Goal: Information Seeking & Learning: Find specific fact

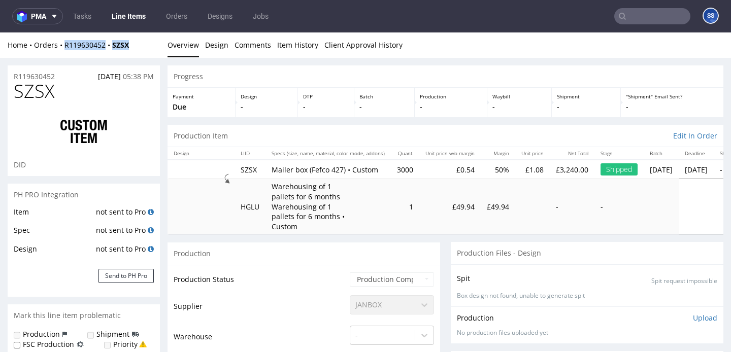
scroll to position [3, 0]
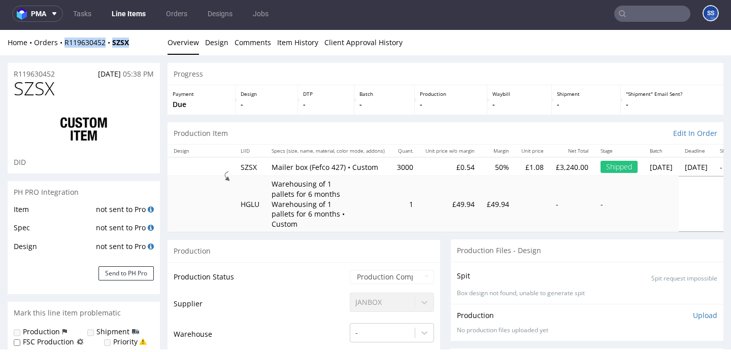
click at [122, 16] on link "Line Items" at bounding box center [129, 14] width 46 height 16
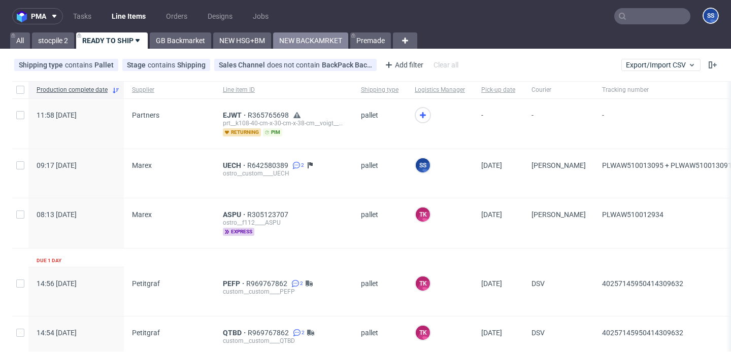
click at [295, 45] on link "NEW BACKAMRKET" at bounding box center [310, 41] width 75 height 16
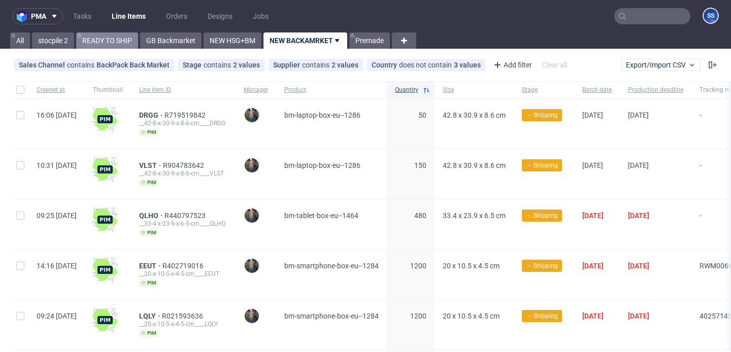
click at [104, 45] on link "READY TO SHIP" at bounding box center [107, 41] width 62 height 16
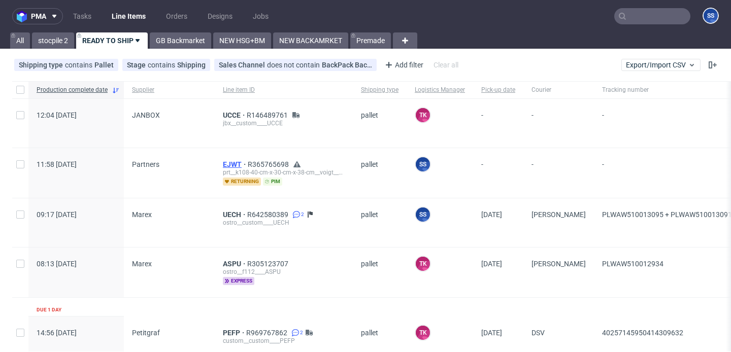
click at [232, 160] on span "EJWT" at bounding box center [235, 164] width 25 height 8
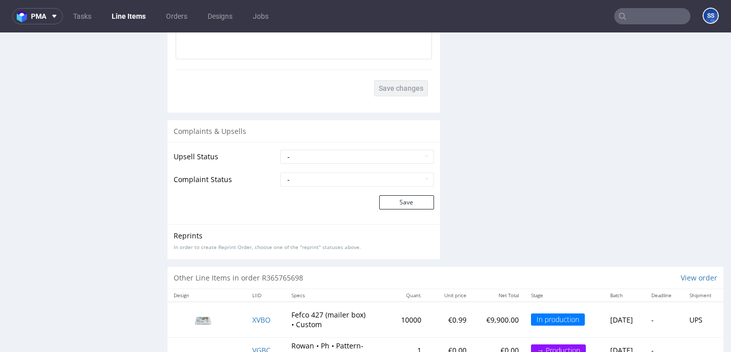
scroll to position [1689, 0]
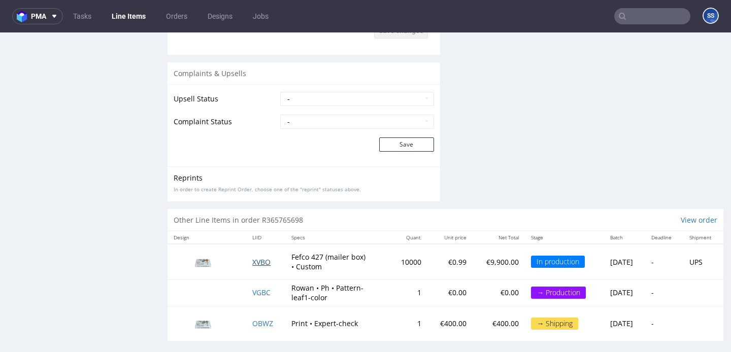
click at [262, 257] on span "XVBO" at bounding box center [261, 262] width 18 height 10
click at [258, 288] on span "VGBC" at bounding box center [261, 293] width 18 height 10
click at [140, 21] on link "Line Items" at bounding box center [129, 16] width 46 height 16
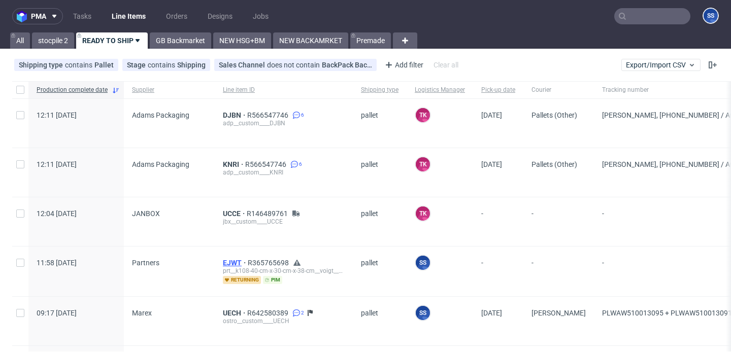
click at [234, 261] on span "EJWT" at bounding box center [235, 263] width 25 height 8
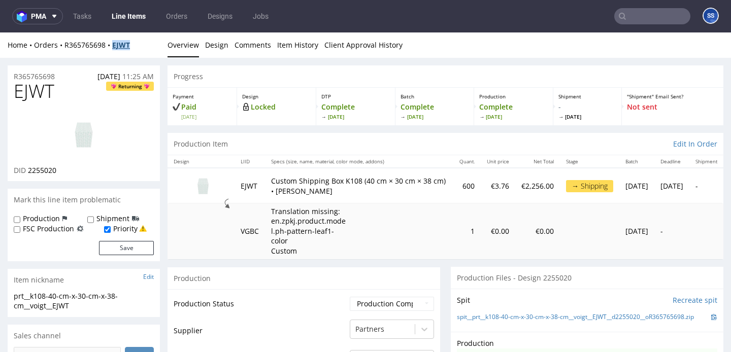
drag, startPoint x: 146, startPoint y: 46, endPoint x: 115, endPoint y: 48, distance: 31.1
click at [115, 48] on div "Home Orders R365765698 EJWT" at bounding box center [84, 45] width 152 height 10
copy strong "EJWT"
click at [130, 21] on link "Line Items" at bounding box center [129, 16] width 46 height 16
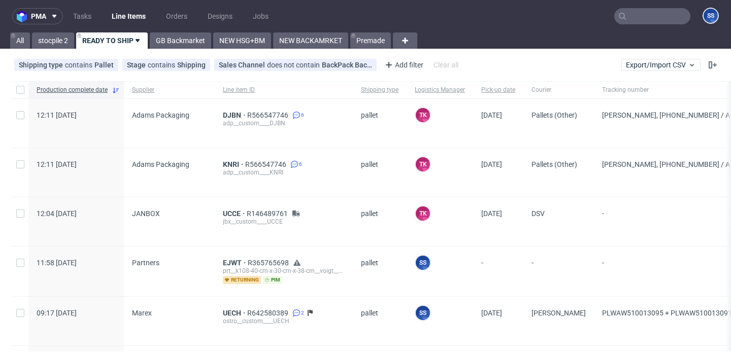
scroll to position [78, 0]
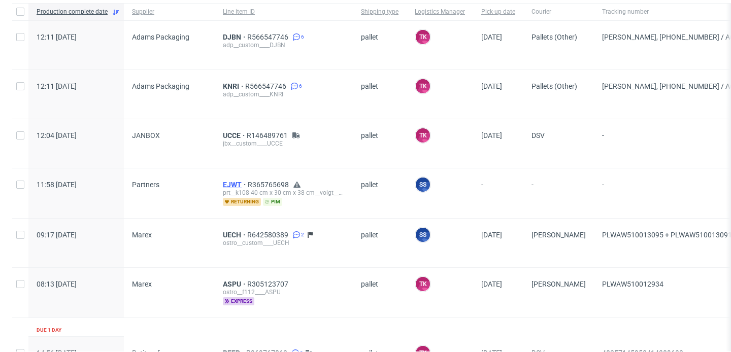
click at [225, 184] on span "EJWT" at bounding box center [235, 185] width 25 height 8
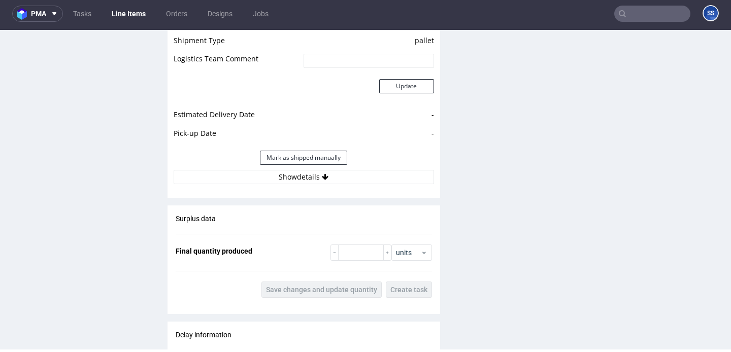
scroll to position [1204, 0]
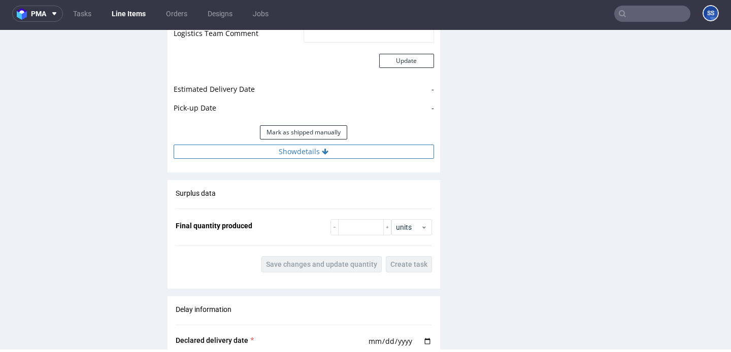
click at [318, 146] on button "Show details" at bounding box center [304, 152] width 261 height 14
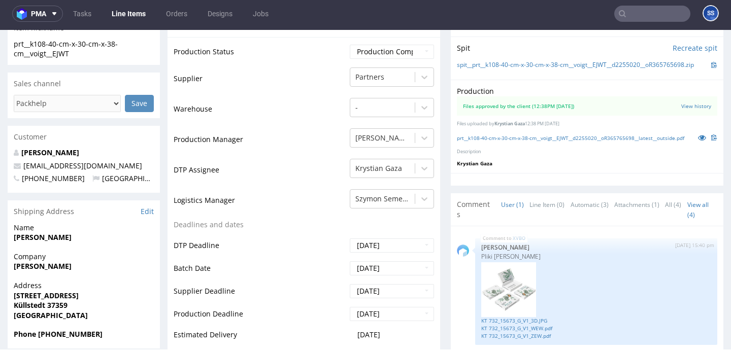
scroll to position [258, 0]
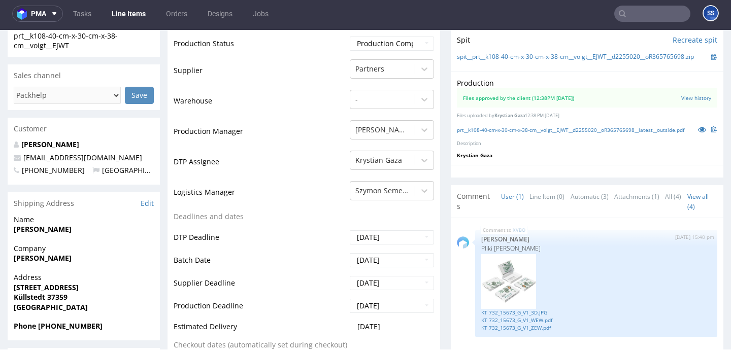
click at [39, 252] on span "Company" at bounding box center [84, 249] width 140 height 10
click at [39, 255] on strong "[PERSON_NAME]" at bounding box center [43, 258] width 58 height 10
copy strong "[PERSON_NAME]"
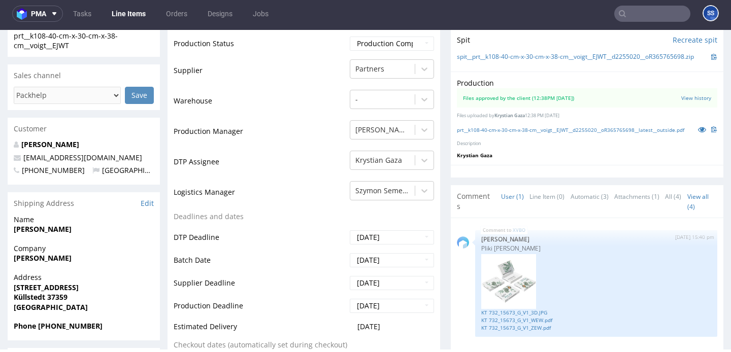
click at [34, 296] on strong "Küllstedt 37359" at bounding box center [41, 298] width 54 height 10
copy strong "Küllstedt"
click at [27, 287] on strong "[STREET_ADDRESS]" at bounding box center [46, 288] width 65 height 10
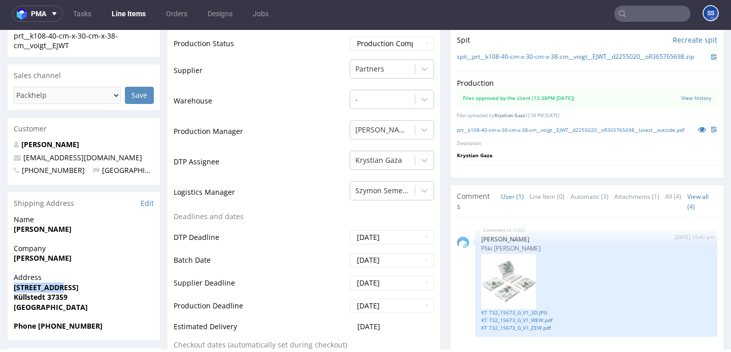
click at [27, 287] on strong "[STREET_ADDRESS]" at bounding box center [46, 288] width 65 height 10
copy strong "[STREET_ADDRESS]"
click at [69, 327] on strong "Phone +4915204326650" at bounding box center [58, 326] width 89 height 10
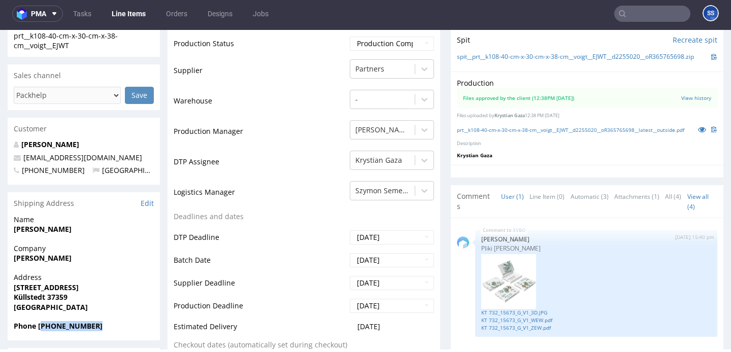
copy strong "4915204326650"
drag, startPoint x: 108, startPoint y: 157, endPoint x: 20, endPoint y: 161, distance: 88.0
click at [20, 161] on p "[EMAIL_ADDRESS][DOMAIN_NAME]" at bounding box center [84, 158] width 140 height 10
copy span "[EMAIL_ADDRESS][DOMAIN_NAME]"
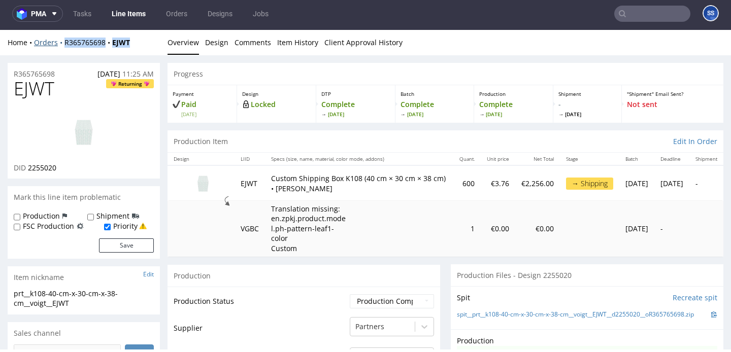
drag, startPoint x: 140, startPoint y: 39, endPoint x: 63, endPoint y: 45, distance: 77.4
click at [63, 45] on div "Home Orders R365765698 EJWT" at bounding box center [84, 43] width 152 height 10
copy div "R365765698 EJWT"
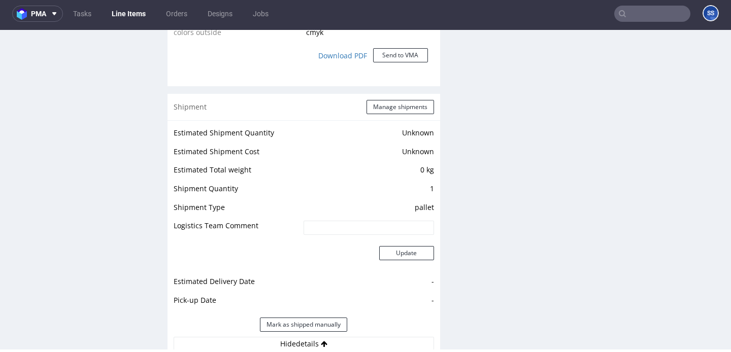
scroll to position [1009, 0]
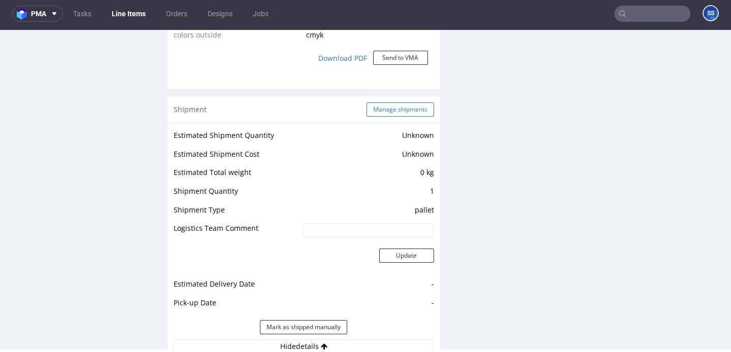
click at [383, 105] on button "Manage shipments" at bounding box center [401, 110] width 68 height 14
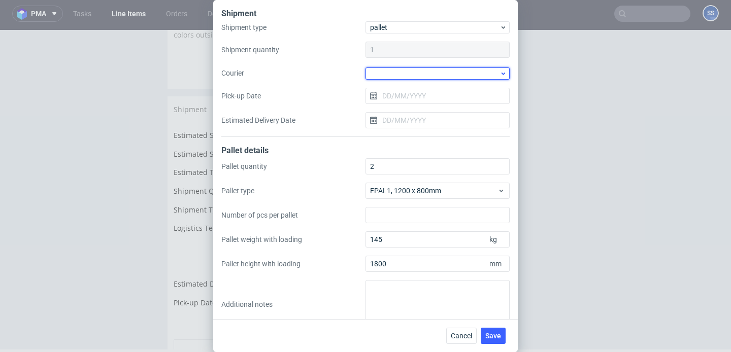
click at [390, 68] on div at bounding box center [438, 74] width 144 height 12
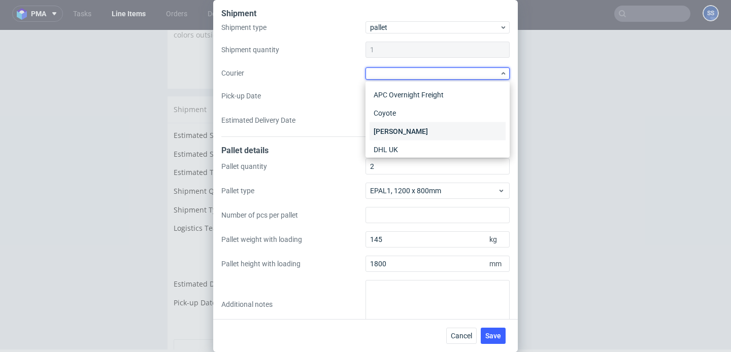
scroll to position [20, 0]
click at [421, 119] on div "DB Schenker" at bounding box center [438, 112] width 136 height 18
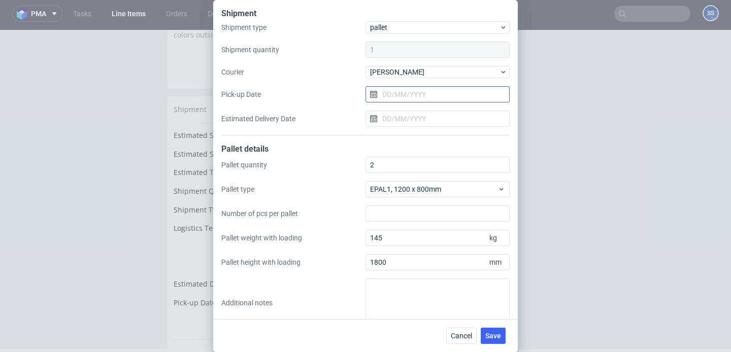
click at [404, 96] on input "Pick-up Date" at bounding box center [438, 94] width 144 height 16
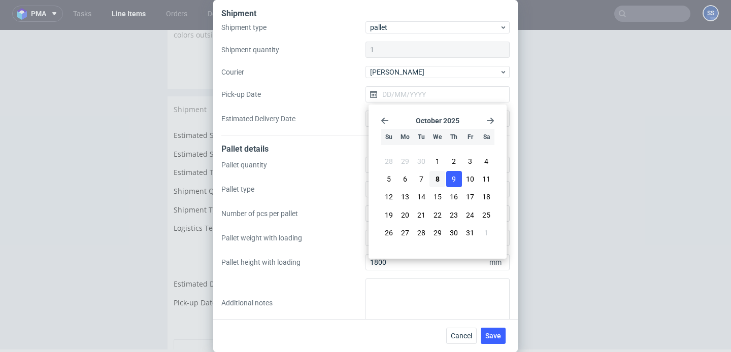
click at [457, 183] on button "9" at bounding box center [454, 179] width 16 height 16
type input "[DATE]"
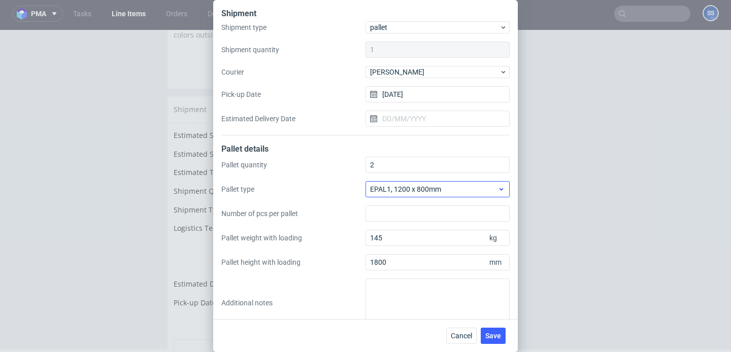
scroll to position [16, 0]
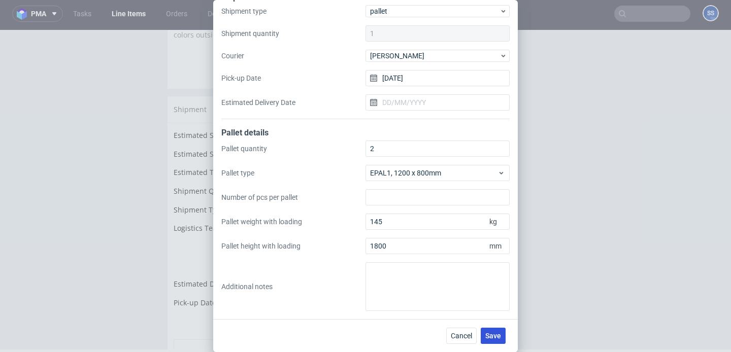
click at [494, 338] on span "Save" at bounding box center [494, 336] width 16 height 7
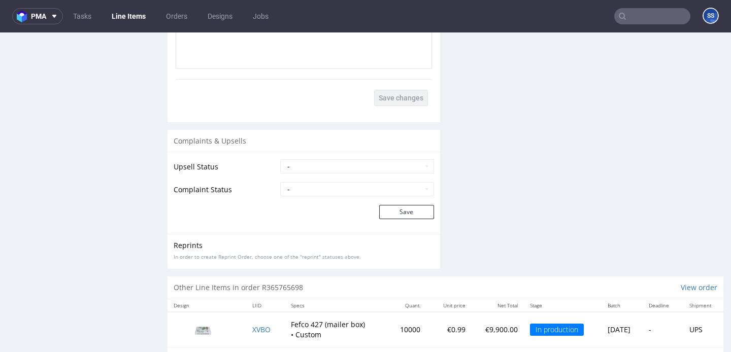
scroll to position [1309, 0]
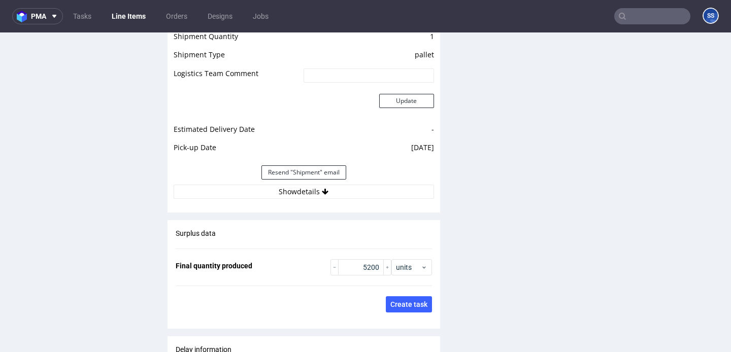
scroll to position [1460, 0]
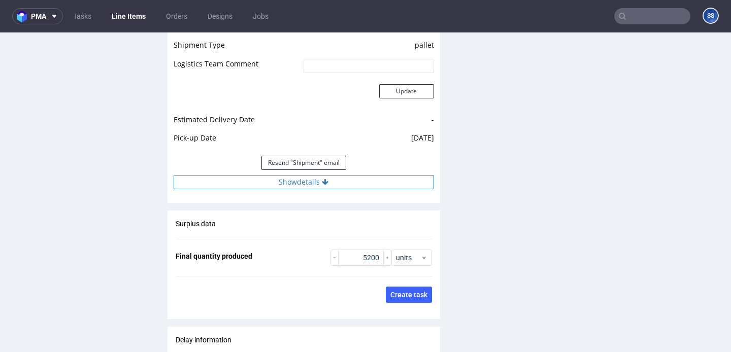
click at [346, 182] on button "Show details" at bounding box center [304, 182] width 261 height 14
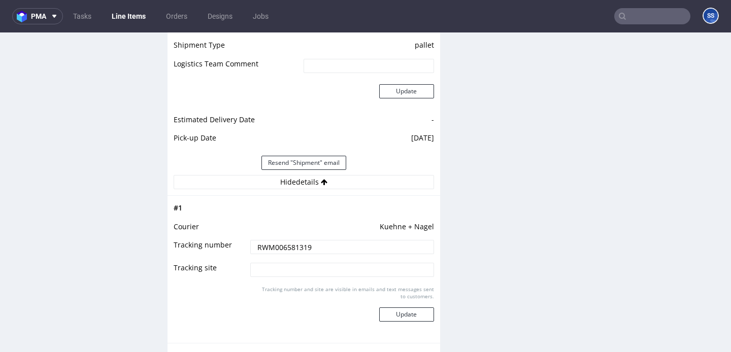
click at [142, 21] on link "Line Items" at bounding box center [129, 16] width 46 height 16
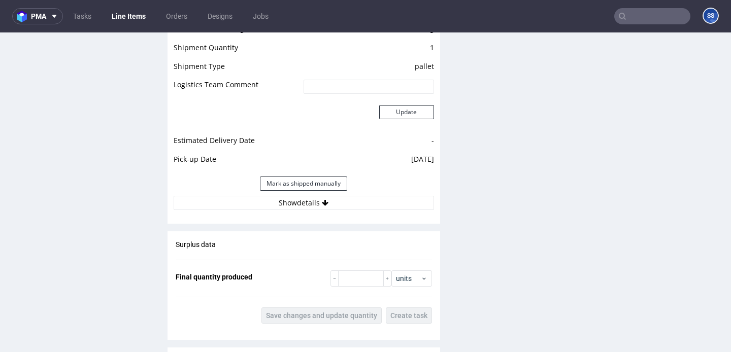
scroll to position [1159, 0]
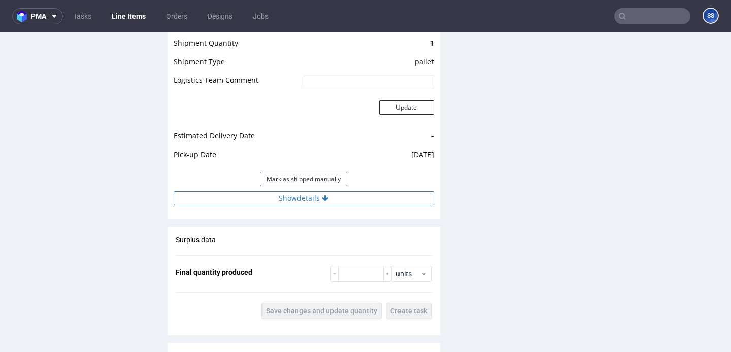
click at [353, 191] on button "Show details" at bounding box center [304, 198] width 261 height 14
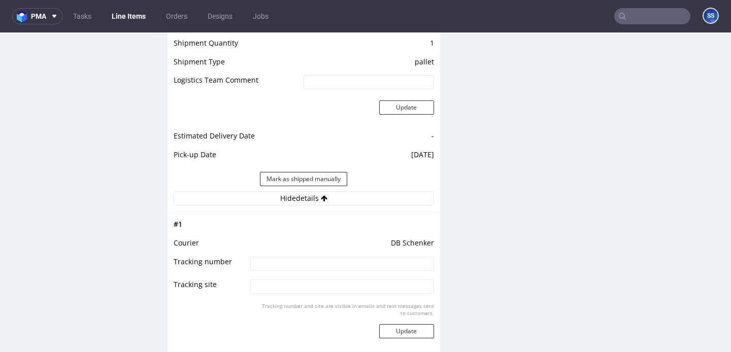
click at [340, 257] on input at bounding box center [341, 264] width 183 height 14
paste input "PLWAW510013874"
type input "PLWAW510013874"
click at [403, 325] on button "Update" at bounding box center [406, 332] width 55 height 14
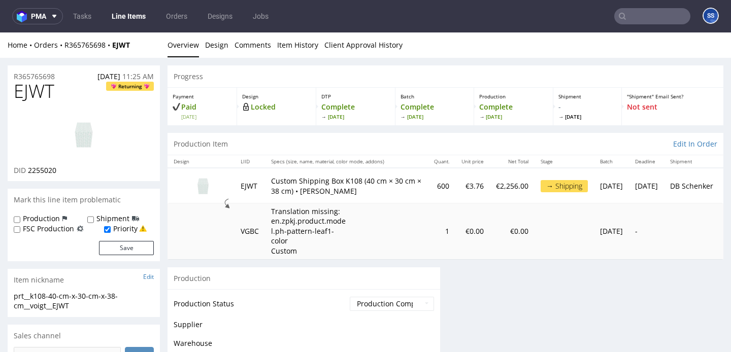
scroll to position [0, 0]
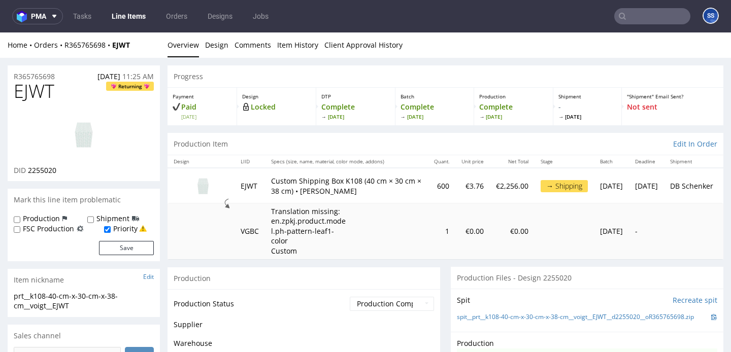
click at [126, 20] on link "Line Items" at bounding box center [129, 16] width 46 height 16
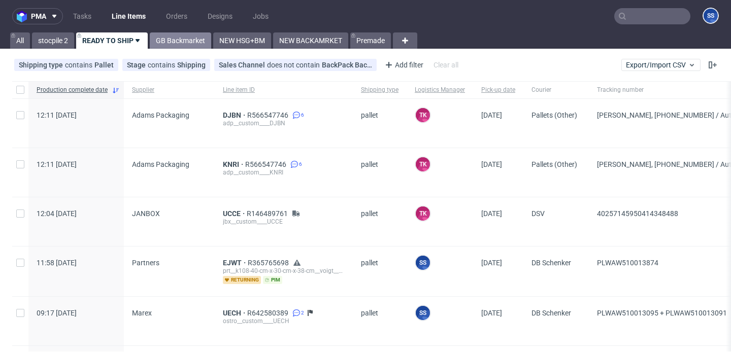
click at [171, 34] on link "GB Backmarket" at bounding box center [180, 41] width 61 height 16
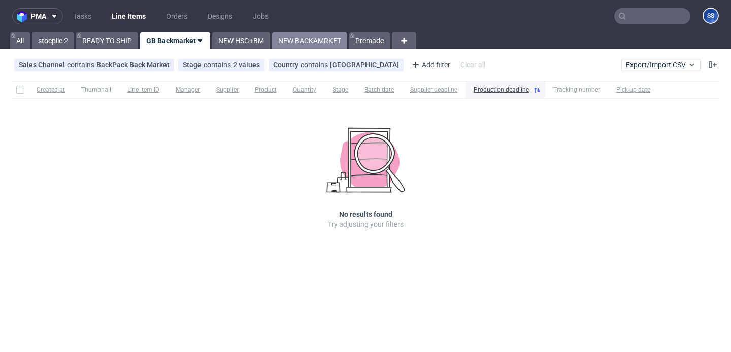
click at [326, 38] on link "NEW BACKAMRKET" at bounding box center [309, 41] width 75 height 16
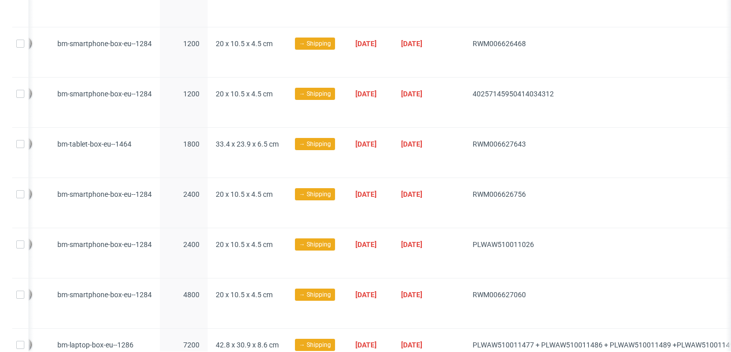
scroll to position [280, 0]
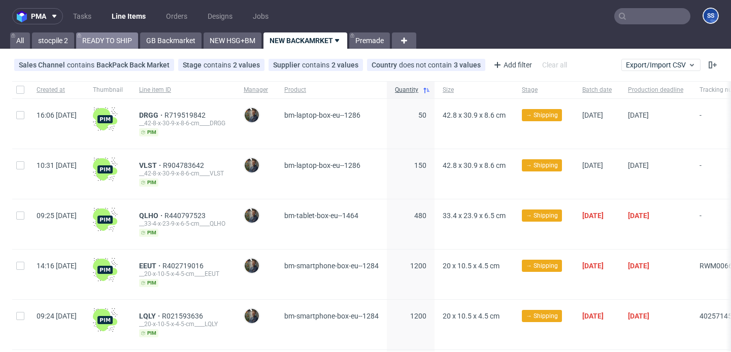
click at [102, 45] on link "READY TO SHIP" at bounding box center [107, 41] width 62 height 16
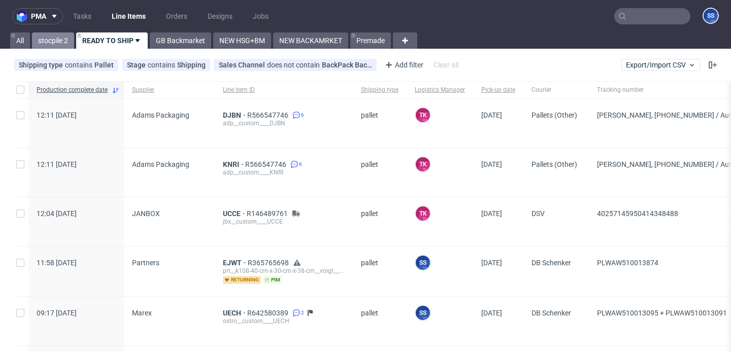
click at [58, 38] on link "stocpile 2" at bounding box center [53, 41] width 42 height 16
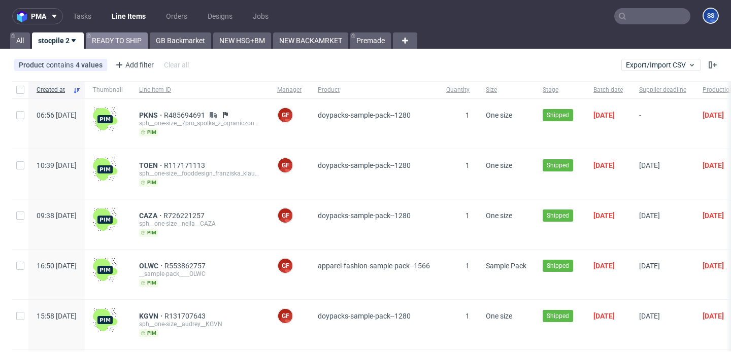
click at [125, 42] on link "READY TO SHIP" at bounding box center [117, 41] width 62 height 16
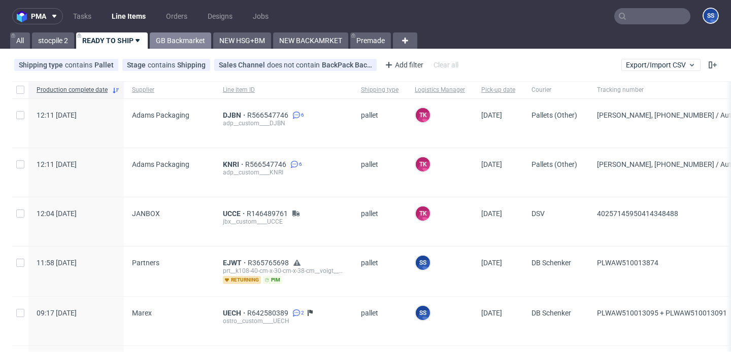
click at [197, 43] on link "GB Backmarket" at bounding box center [180, 41] width 61 height 16
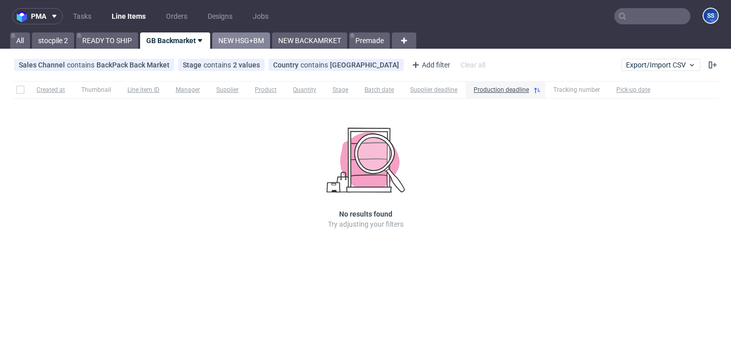
click at [237, 43] on link "NEW HSG+BM" at bounding box center [241, 41] width 58 height 16
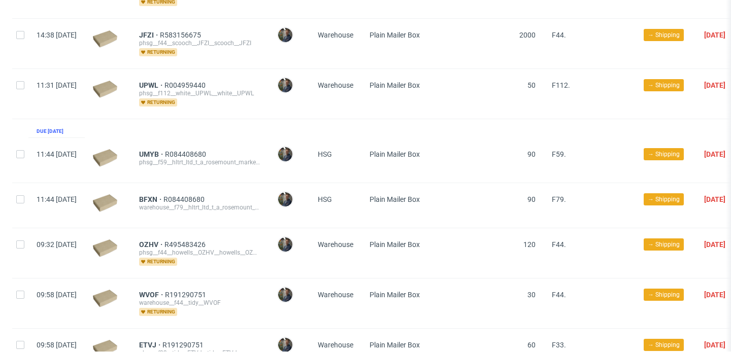
scroll to position [191, 0]
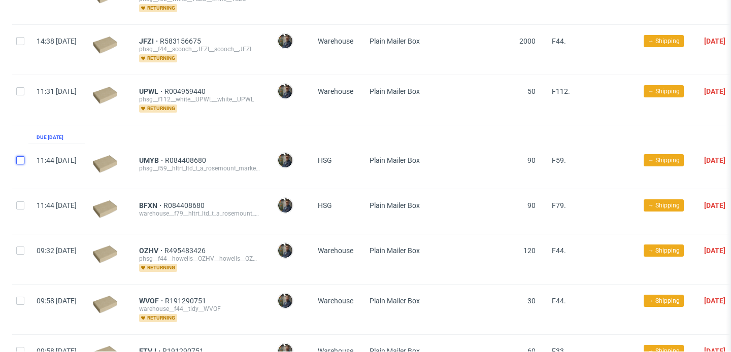
click at [23, 156] on input "checkbox" at bounding box center [20, 160] width 8 height 8
checkbox input "true"
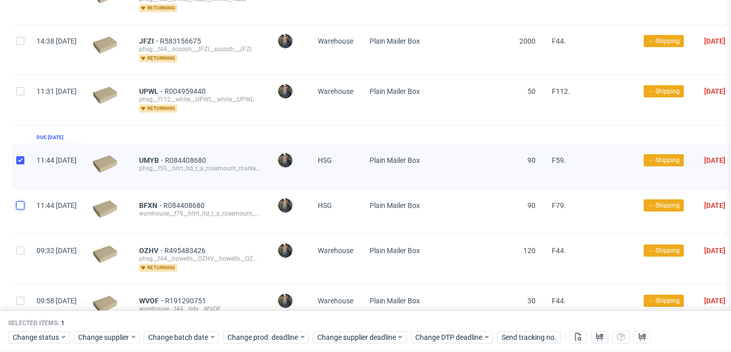
click at [22, 202] on input "checkbox" at bounding box center [20, 206] width 8 height 8
checkbox input "true"
click at [84, 334] on span "Change supplier" at bounding box center [104, 338] width 52 height 10
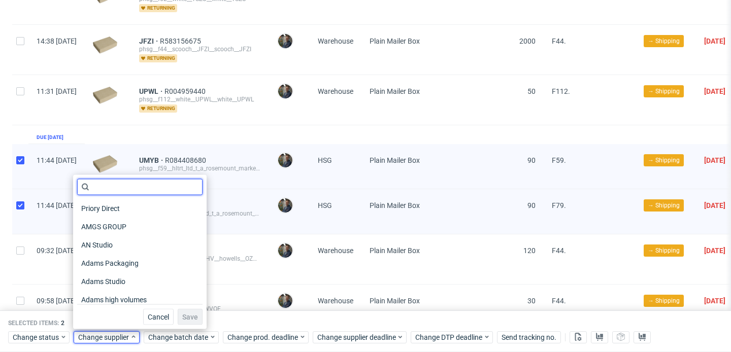
click at [119, 189] on input "text" at bounding box center [139, 187] width 125 height 16
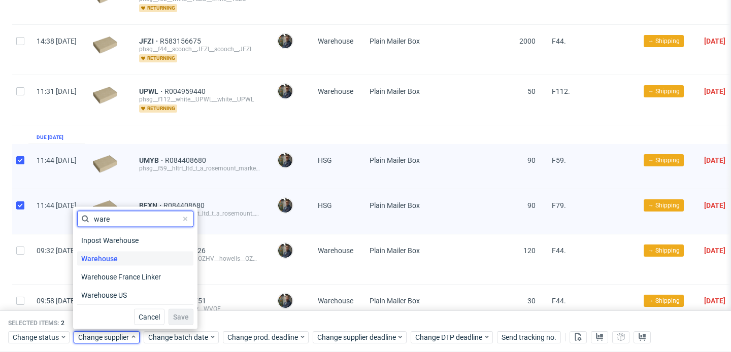
type input "ware"
click at [113, 256] on span "Warehouse" at bounding box center [99, 259] width 45 height 14
click at [173, 314] on span "Save" at bounding box center [181, 317] width 16 height 7
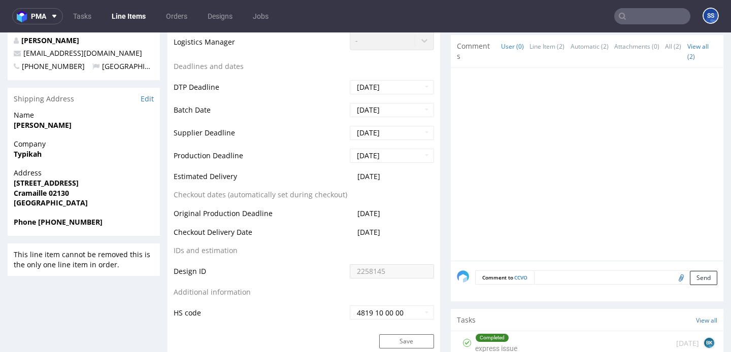
scroll to position [356, 0]
click at [30, 153] on strong "Typikah" at bounding box center [28, 153] width 28 height 10
copy strong "Typikah"
click at [48, 127] on strong "[PERSON_NAME]" at bounding box center [43, 124] width 58 height 10
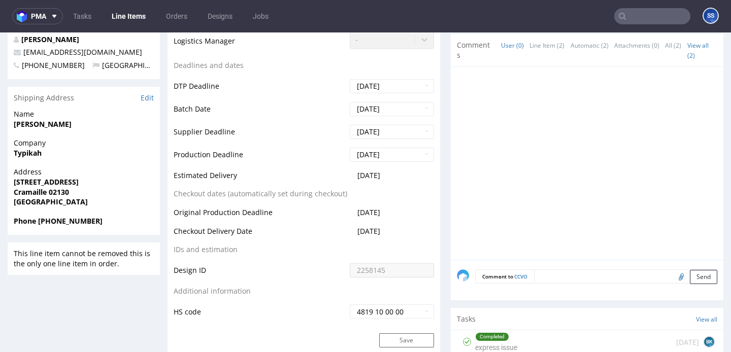
click at [48, 127] on strong "[PERSON_NAME]" at bounding box center [43, 124] width 58 height 10
copy strong "[PERSON_NAME]"
click at [38, 183] on strong "[STREET_ADDRESS]" at bounding box center [46, 182] width 65 height 10
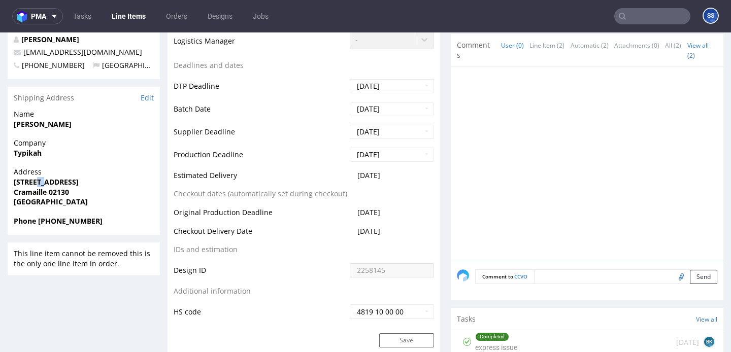
click at [38, 183] on strong "[STREET_ADDRESS]" at bounding box center [46, 182] width 65 height 10
copy strong "[STREET_ADDRESS]"
click at [35, 193] on strong "Cramaille 02130" at bounding box center [41, 192] width 55 height 10
copy strong "Cramaille"
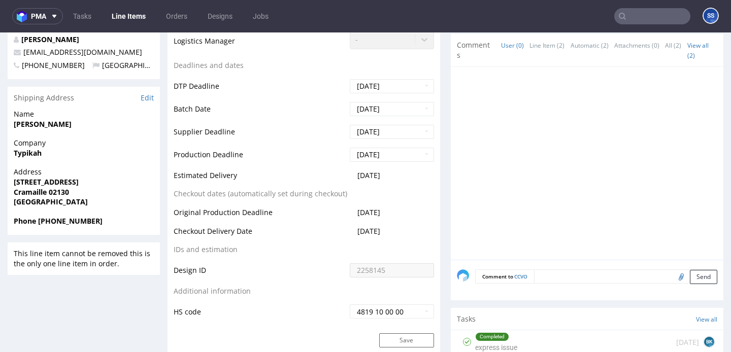
click at [52, 191] on strong "Cramaille 02130" at bounding box center [41, 192] width 55 height 10
copy strong "02130"
drag, startPoint x: 124, startPoint y: 55, endPoint x: 23, endPoint y: 55, distance: 101.1
click at [23, 55] on p "[EMAIL_ADDRESS][DOMAIN_NAME]" at bounding box center [84, 52] width 140 height 10
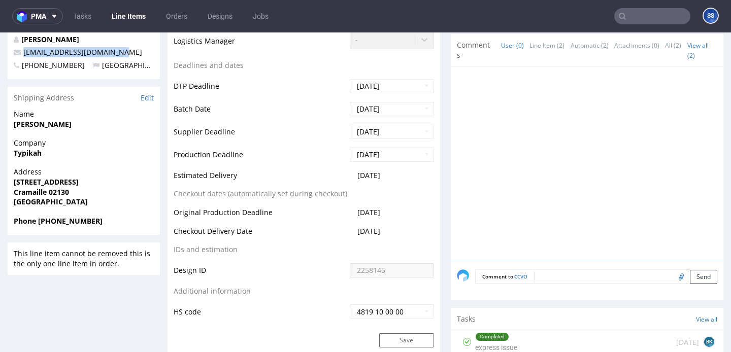
copy link "[EMAIL_ADDRESS][DOMAIN_NAME]"
click at [57, 225] on span "Phone [PHONE_NUMBER]" at bounding box center [84, 221] width 140 height 10
click at [57, 225] on span "Phone +33679741425" at bounding box center [84, 221] width 140 height 10
copy strong "Phone +33679741425"
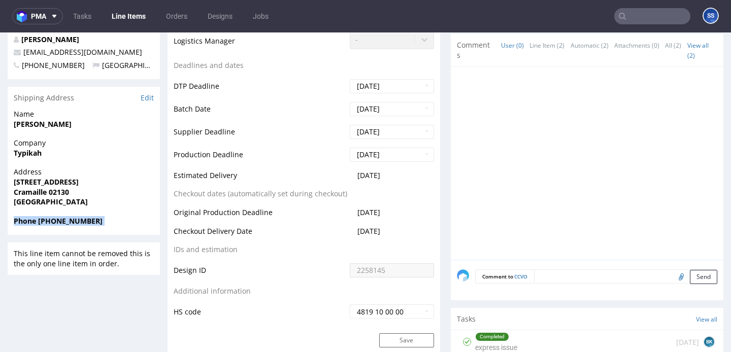
click at [66, 219] on strong "Phone +33679741425" at bounding box center [58, 221] width 89 height 10
click at [30, 153] on strong "Typikah" at bounding box center [28, 153] width 28 height 10
copy strong "Typikah"
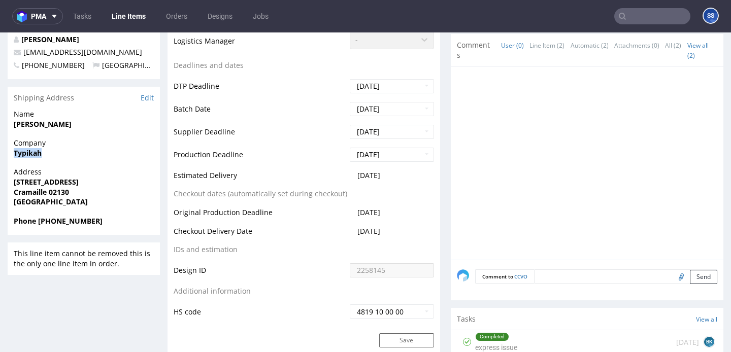
click at [41, 179] on strong "2 rue du pavillon" at bounding box center [46, 182] width 65 height 10
copy strong "2 rue du pavillon"
click at [28, 191] on strong "Cramaille 02130" at bounding box center [41, 192] width 55 height 10
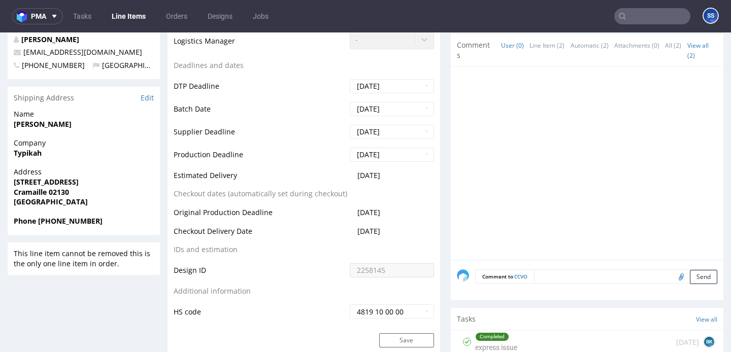
click at [28, 191] on strong "Cramaille 02130" at bounding box center [41, 192] width 55 height 10
copy strong "Cramaille"
click at [58, 190] on strong "Cramaille 02130" at bounding box center [41, 192] width 55 height 10
click at [56, 226] on span "Phone +33679741425" at bounding box center [84, 221] width 140 height 10
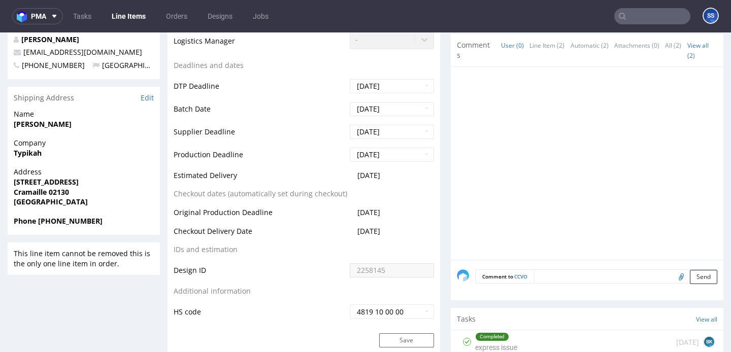
click at [56, 226] on span "Phone +33679741425" at bounding box center [84, 221] width 140 height 10
click at [130, 12] on link "Line Items" at bounding box center [129, 16] width 46 height 16
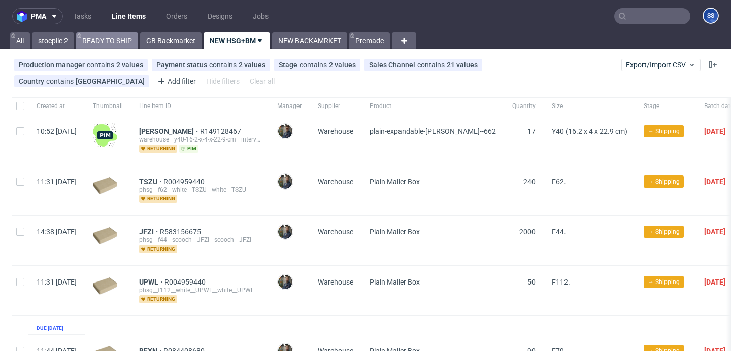
click at [120, 40] on link "READY TO SHIP" at bounding box center [107, 41] width 62 height 16
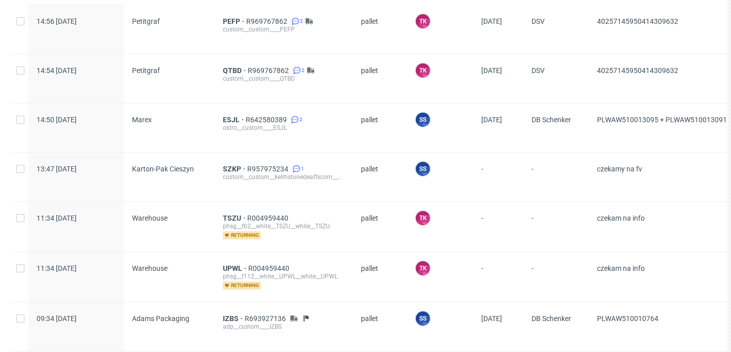
scroll to position [422, 0]
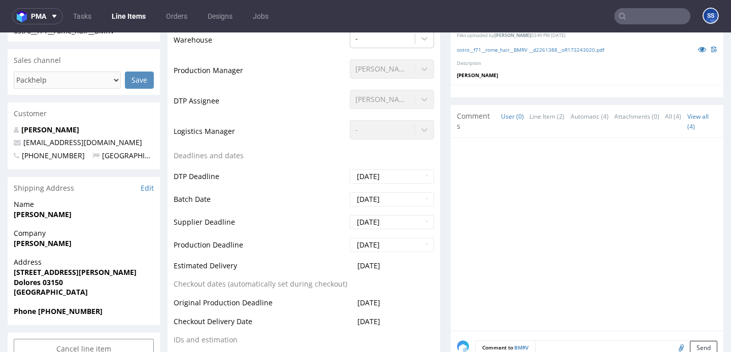
scroll to position [274, 0]
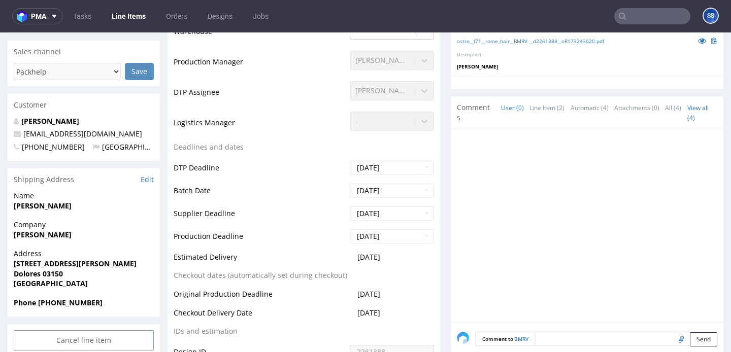
click at [48, 232] on strong "[PERSON_NAME]" at bounding box center [43, 235] width 58 height 10
copy strong "[PERSON_NAME]"
click at [68, 261] on strong "[STREET_ADDRESS][PERSON_NAME]" at bounding box center [75, 264] width 123 height 10
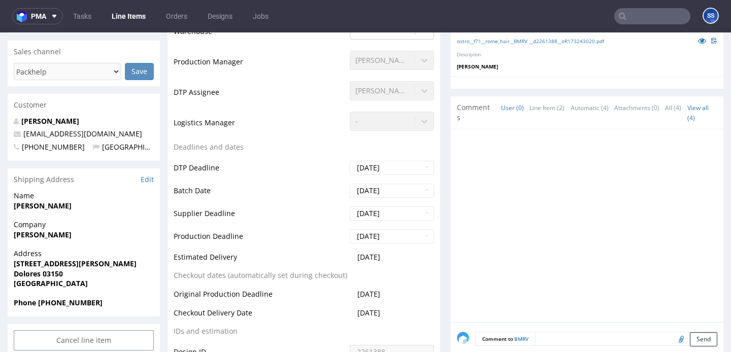
click at [68, 261] on strong "[STREET_ADDRESS][PERSON_NAME]" at bounding box center [75, 264] width 123 height 10
copy strong "[STREET_ADDRESS][PERSON_NAME]"
click at [71, 301] on strong "Phone [PHONE_NUMBER]" at bounding box center [58, 303] width 89 height 10
click at [71, 301] on strong "Phone +34622032047" at bounding box center [58, 303] width 89 height 10
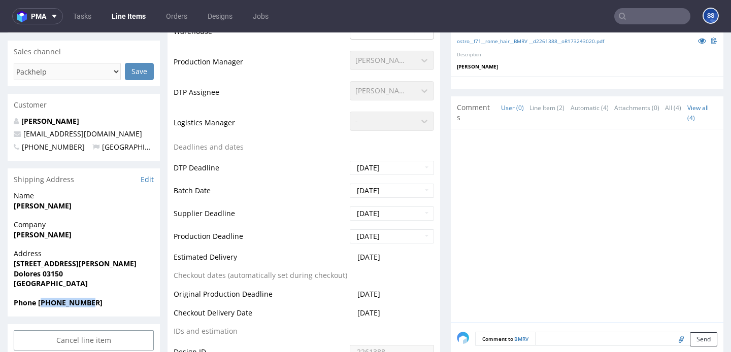
copy strong "34622032047"
drag, startPoint x: 87, startPoint y: 133, endPoint x: 19, endPoint y: 136, distance: 67.6
click at [19, 136] on p "info@romehair.es" at bounding box center [84, 134] width 140 height 10
copy span "info@romehair.es"
click at [51, 208] on strong "Mike van Kleef" at bounding box center [43, 206] width 58 height 10
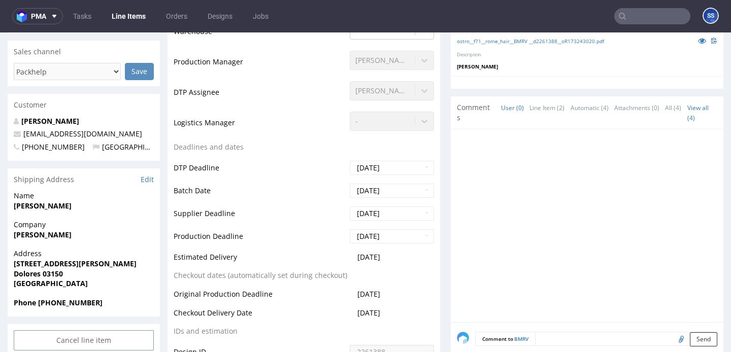
click at [51, 208] on strong "Mike van Kleef" at bounding box center [43, 206] width 58 height 10
copy strong "Mike van Kleef"
click at [64, 261] on strong "Calle Union Musical de Dolores 37" at bounding box center [75, 264] width 123 height 10
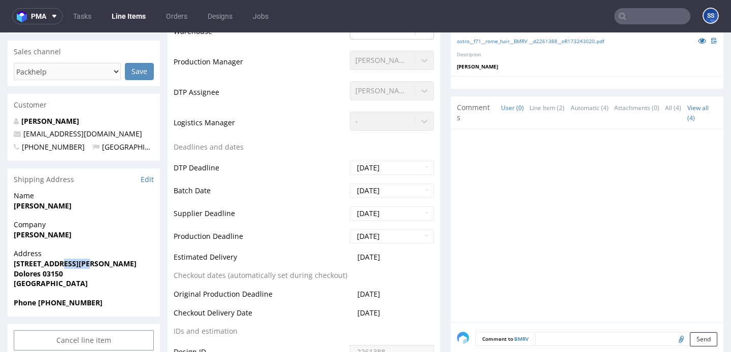
click at [64, 261] on strong "Calle Union Musical de Dolores 37" at bounding box center [75, 264] width 123 height 10
copy strong "Calle Union Musical de Dolores 37"
click at [28, 277] on strong "Dolores 03150" at bounding box center [38, 274] width 49 height 10
copy strong "Dolores"
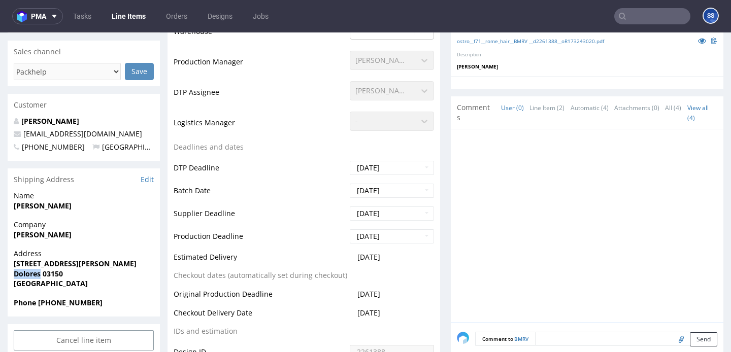
click at [54, 272] on strong "Dolores 03150" at bounding box center [38, 274] width 49 height 10
copy strong "03150"
click at [74, 302] on strong "Phone +34622032047" at bounding box center [58, 303] width 89 height 10
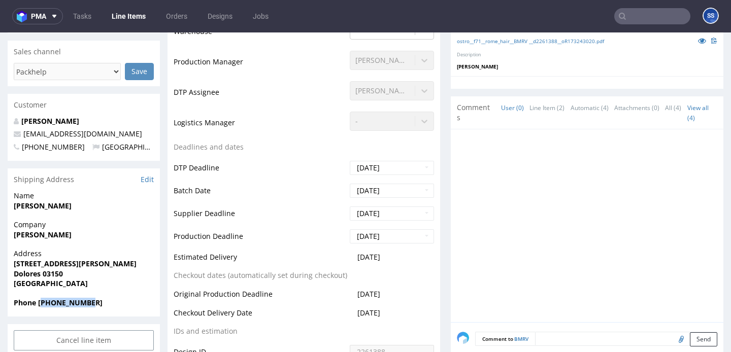
copy strong "34622032047"
click at [120, 19] on link "Line Items" at bounding box center [129, 16] width 46 height 16
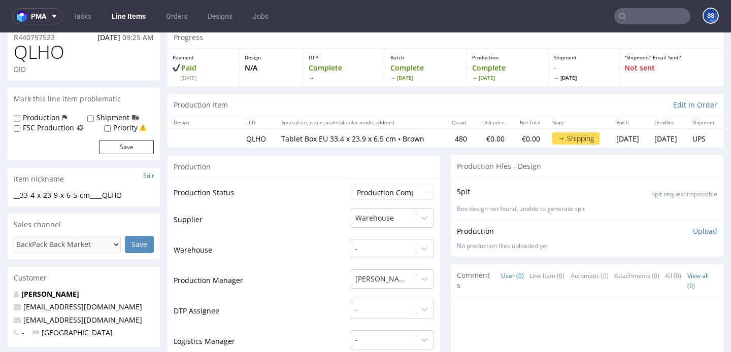
scroll to position [39, 0]
click at [123, 14] on link "Line Items" at bounding box center [129, 16] width 46 height 16
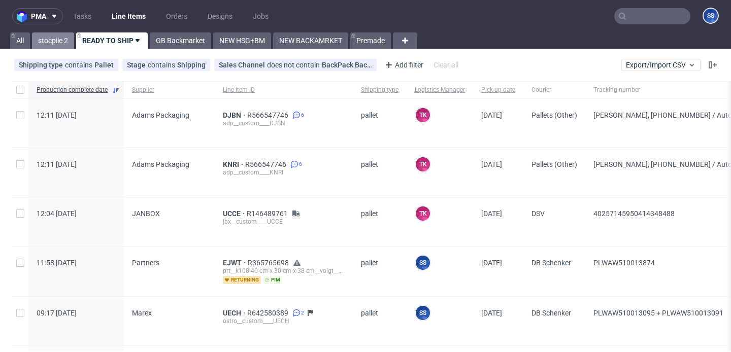
click at [56, 38] on link "stocpile 2" at bounding box center [53, 41] width 42 height 16
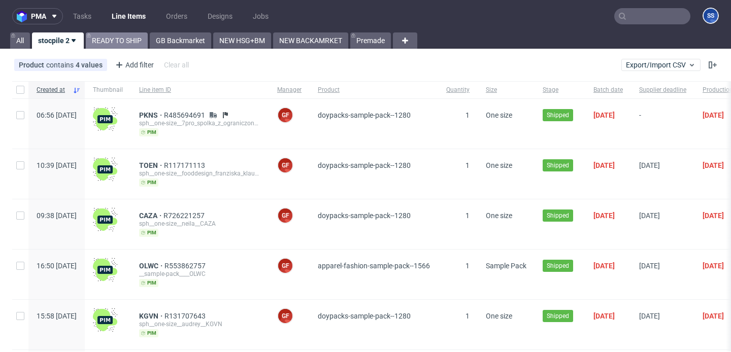
click at [115, 40] on link "READY TO SHIP" at bounding box center [117, 41] width 62 height 16
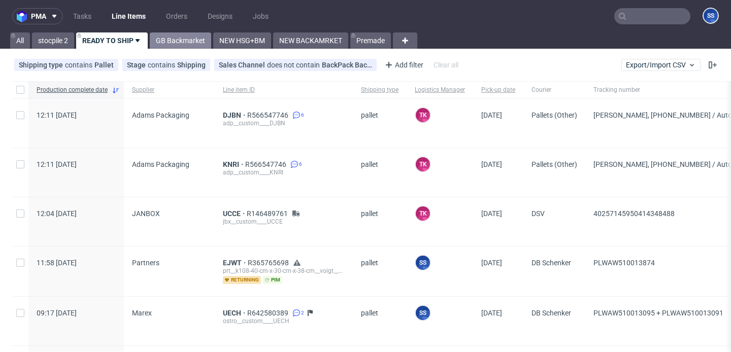
click at [205, 38] on link "GB Backmarket" at bounding box center [180, 41] width 61 height 16
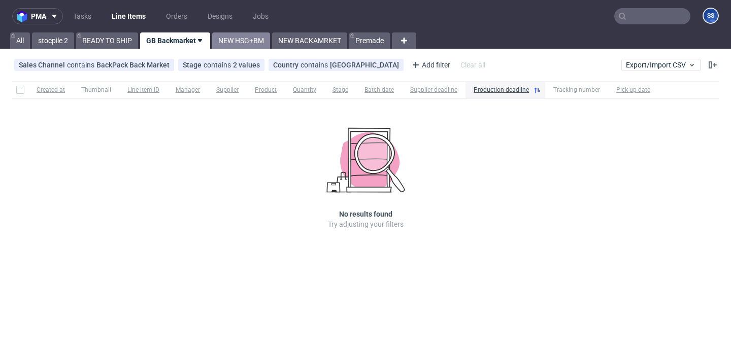
click at [249, 39] on link "NEW HSG+BM" at bounding box center [241, 41] width 58 height 16
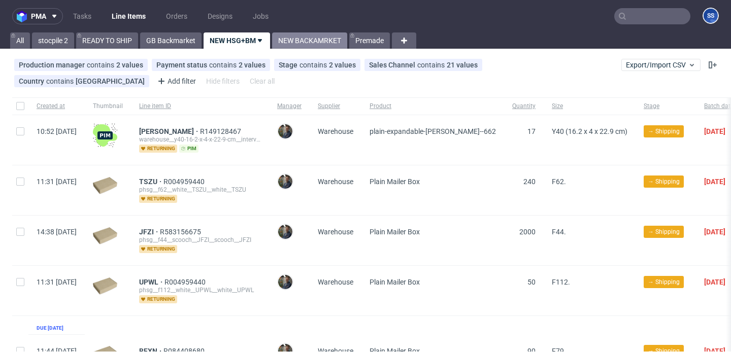
click at [303, 43] on link "NEW BACKAMRKET" at bounding box center [309, 41] width 75 height 16
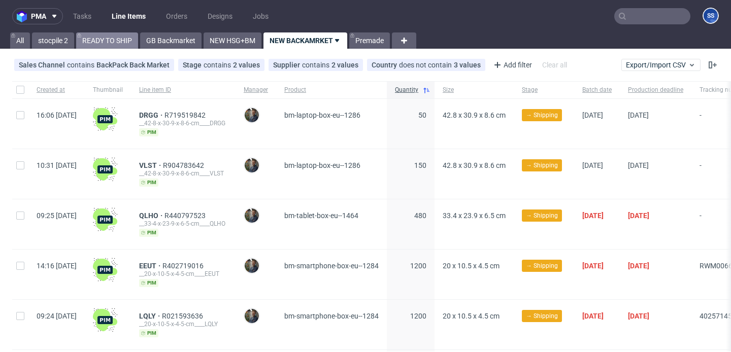
click at [103, 42] on link "READY TO SHIP" at bounding box center [107, 41] width 62 height 16
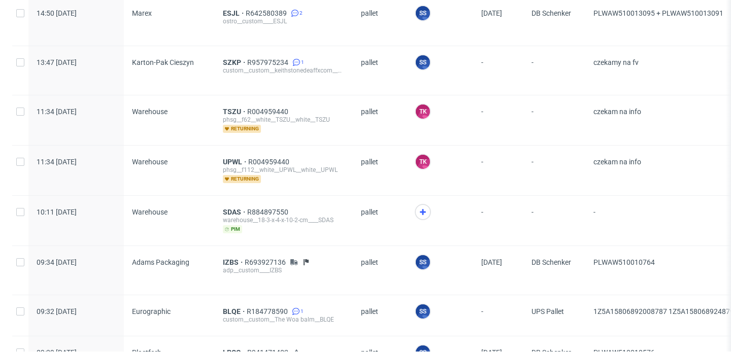
scroll to position [514, 0]
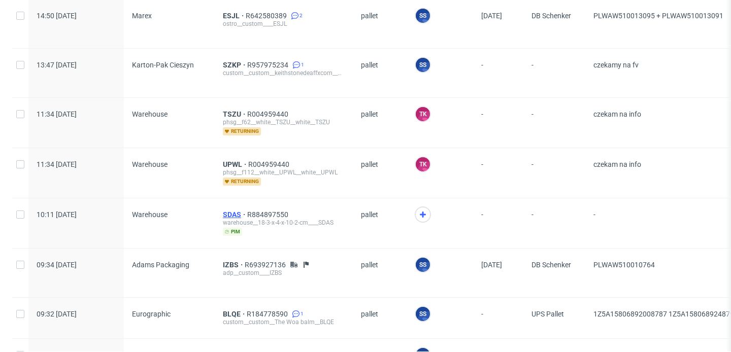
click at [226, 211] on span "SDAS" at bounding box center [235, 215] width 24 height 8
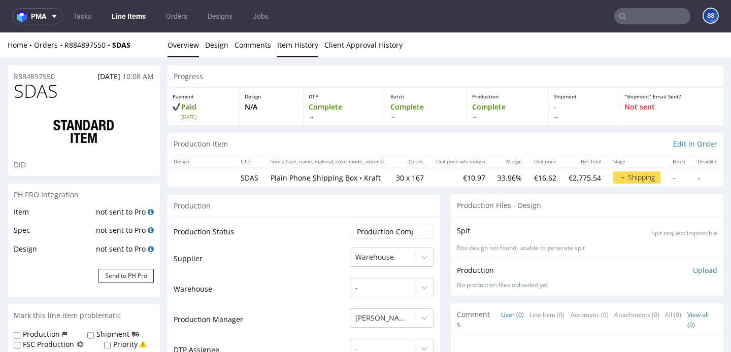
click at [282, 47] on link "Item History" at bounding box center [297, 45] width 41 height 25
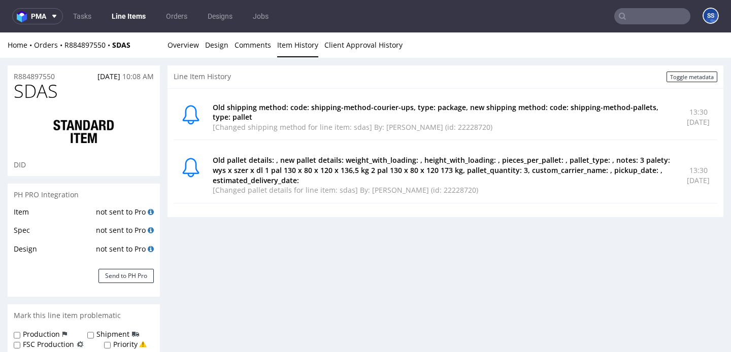
click at [132, 18] on link "Line Items" at bounding box center [129, 16] width 46 height 16
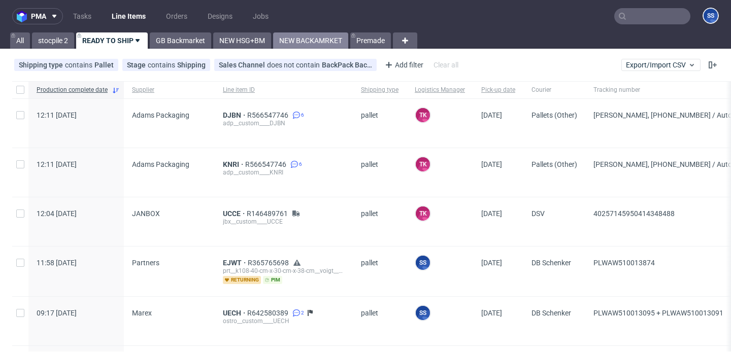
click at [288, 34] on link "NEW BACKAMRKET" at bounding box center [310, 41] width 75 height 16
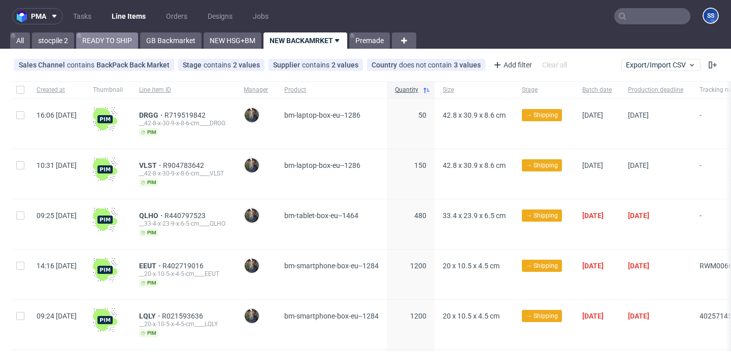
click at [127, 35] on link "READY TO SHIP" at bounding box center [107, 41] width 62 height 16
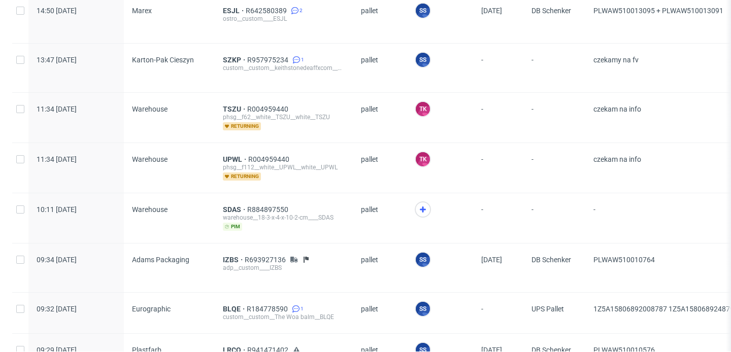
scroll to position [506, 0]
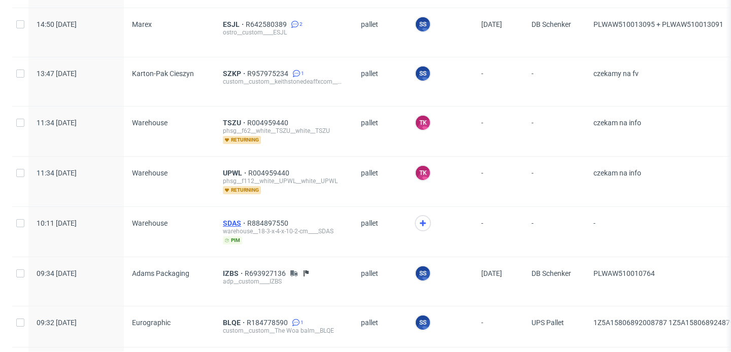
click at [232, 219] on span "SDAS" at bounding box center [235, 223] width 24 height 8
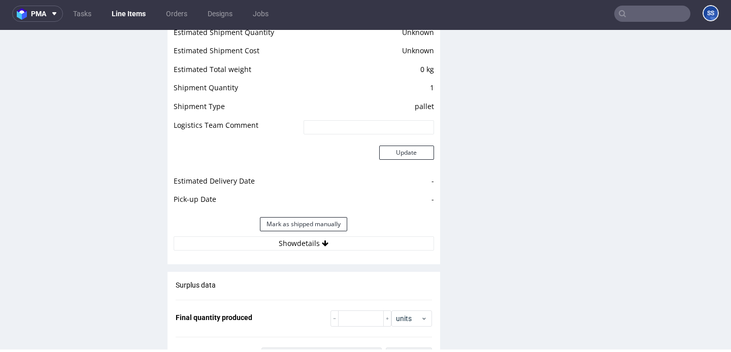
scroll to position [1131, 0]
click at [257, 240] on button "Show details" at bounding box center [304, 243] width 261 height 14
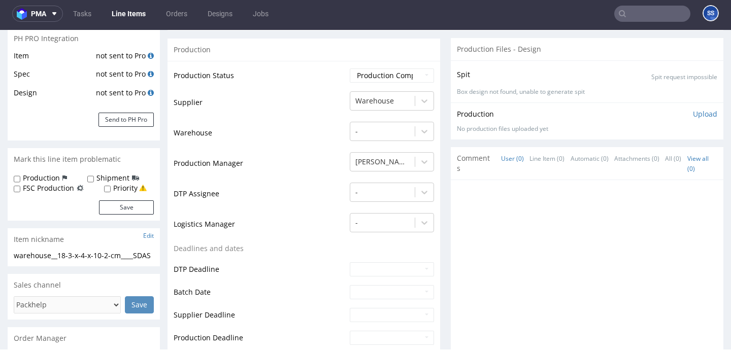
scroll to position [0, 0]
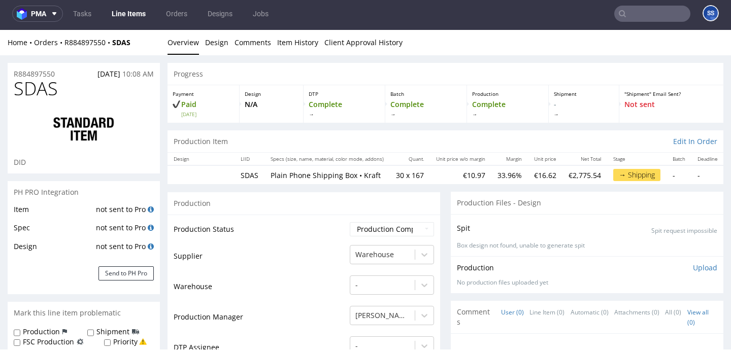
click at [131, 10] on link "Line Items" at bounding box center [129, 14] width 46 height 16
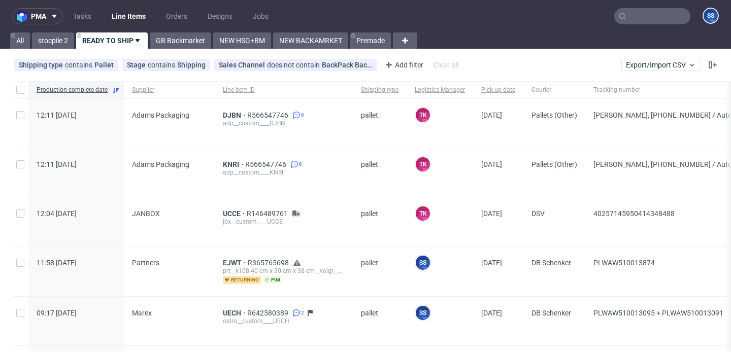
click at [618, 11] on input "text" at bounding box center [653, 16] width 76 height 16
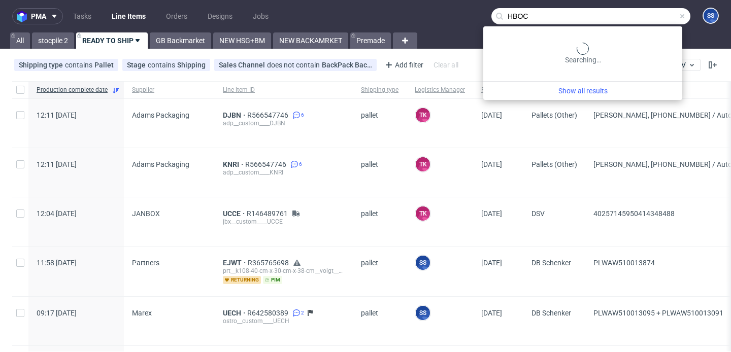
type input "HBOC"
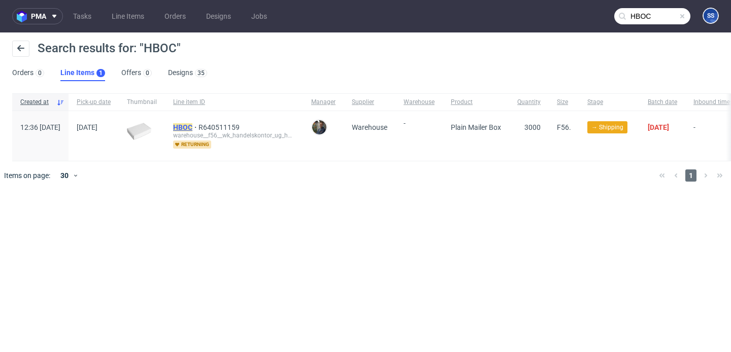
click at [192, 125] on mark "HBOC" at bounding box center [182, 127] width 19 height 8
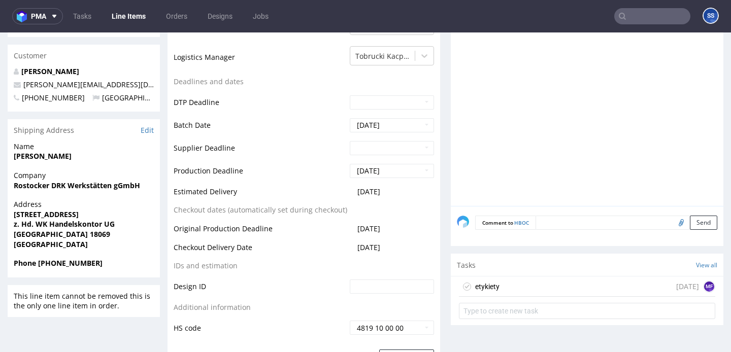
scroll to position [350, 0]
click at [564, 283] on div "etykiety [DATE] MF" at bounding box center [587, 286] width 256 height 20
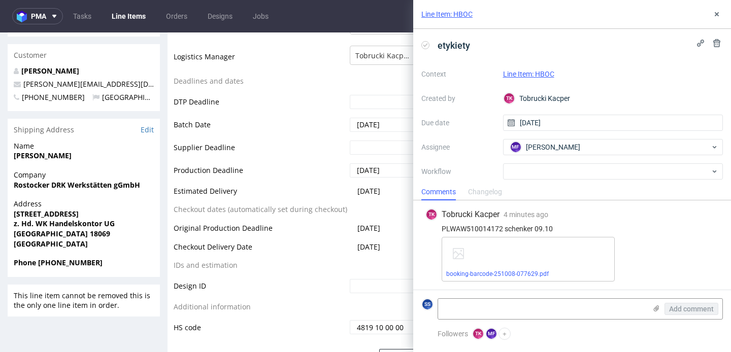
click at [135, 16] on link "Line Items" at bounding box center [129, 16] width 46 height 16
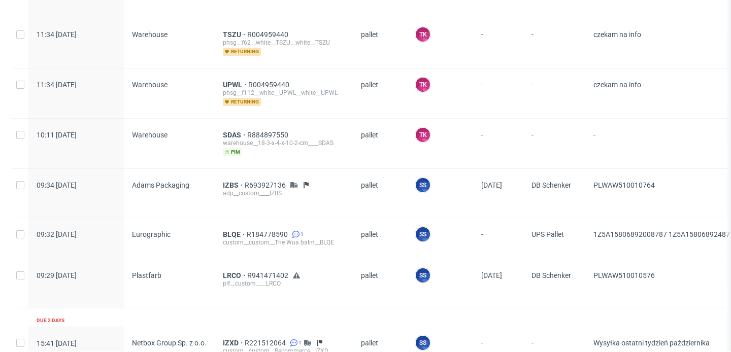
scroll to position [591, 0]
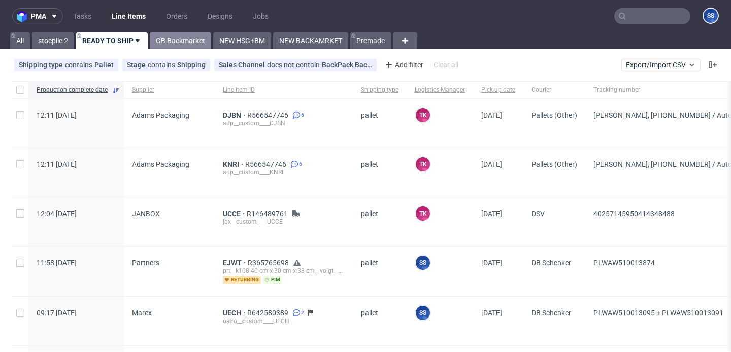
click at [179, 41] on link "GB Backmarket" at bounding box center [180, 41] width 61 height 16
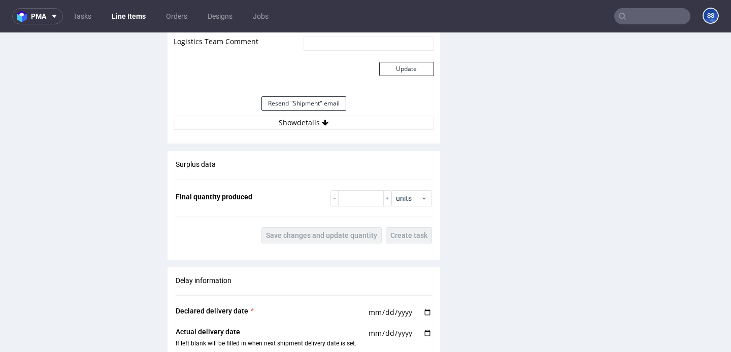
scroll to position [971, 0]
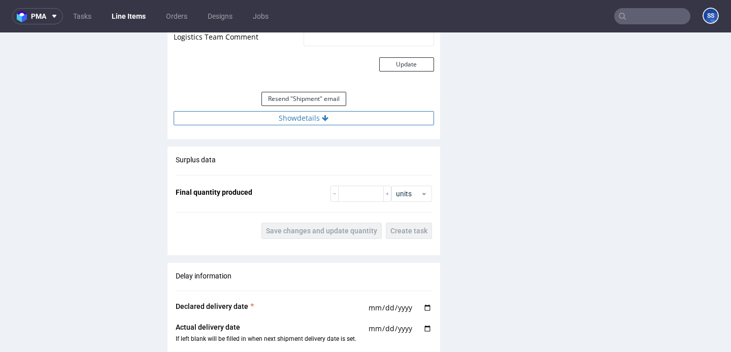
click at [352, 112] on button "Show details" at bounding box center [304, 118] width 261 height 14
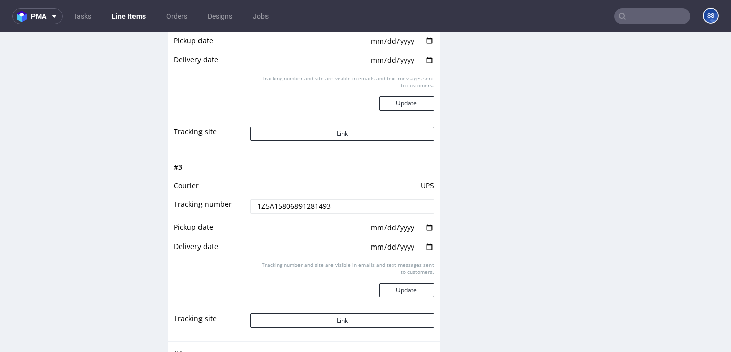
scroll to position [1345, 0]
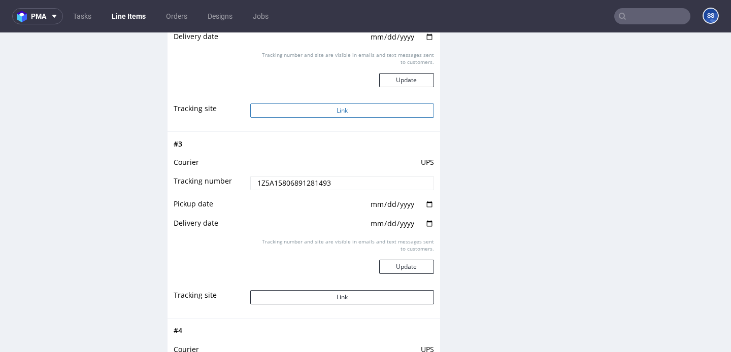
click at [331, 106] on button "Link" at bounding box center [341, 111] width 183 height 14
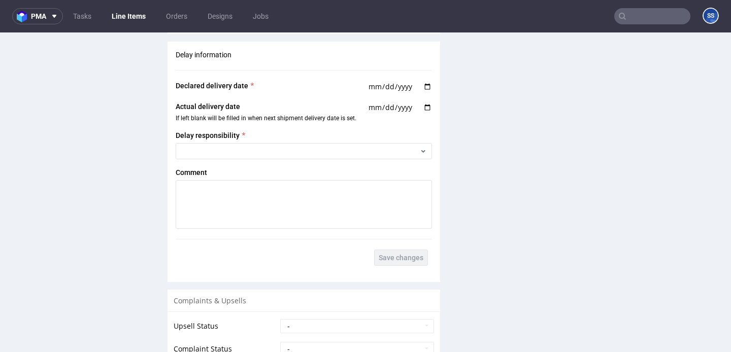
scroll to position [2878, 0]
